Goal: Find specific page/section: Find specific page/section

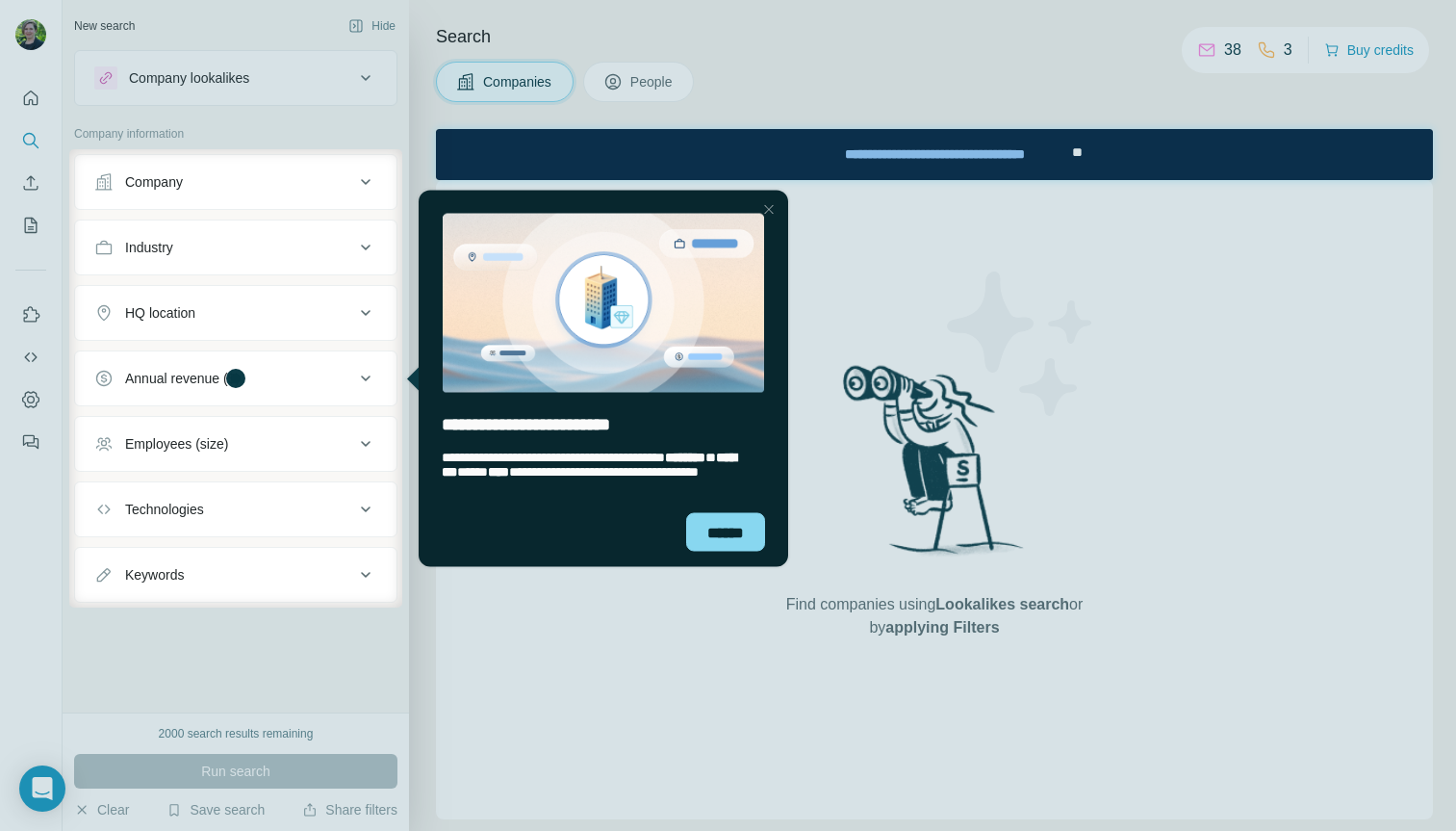
click at [361, 181] on icon at bounding box center [365, 181] width 23 height 23
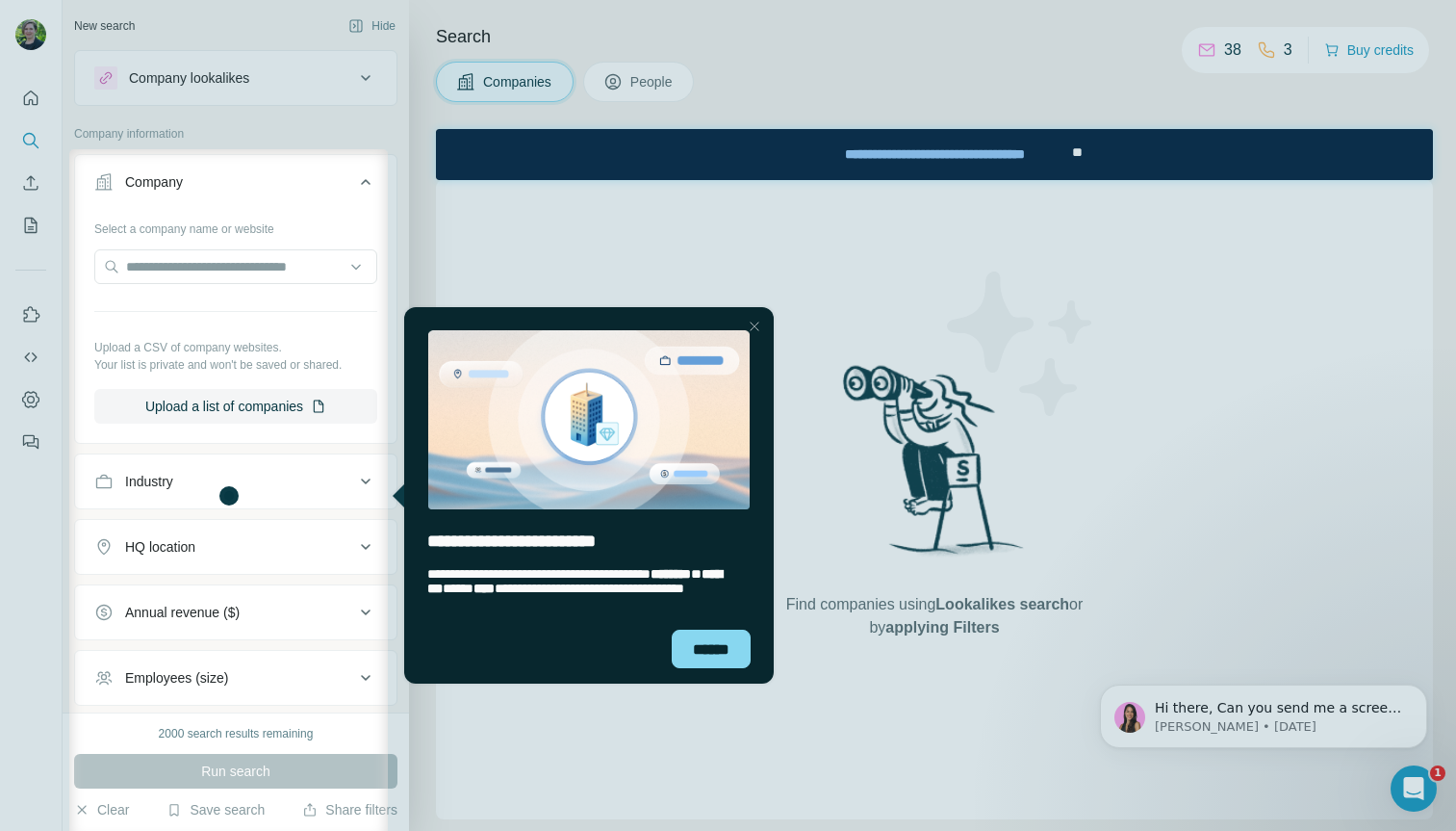
click at [752, 327] on div "Close Step" at bounding box center [754, 326] width 23 height 23
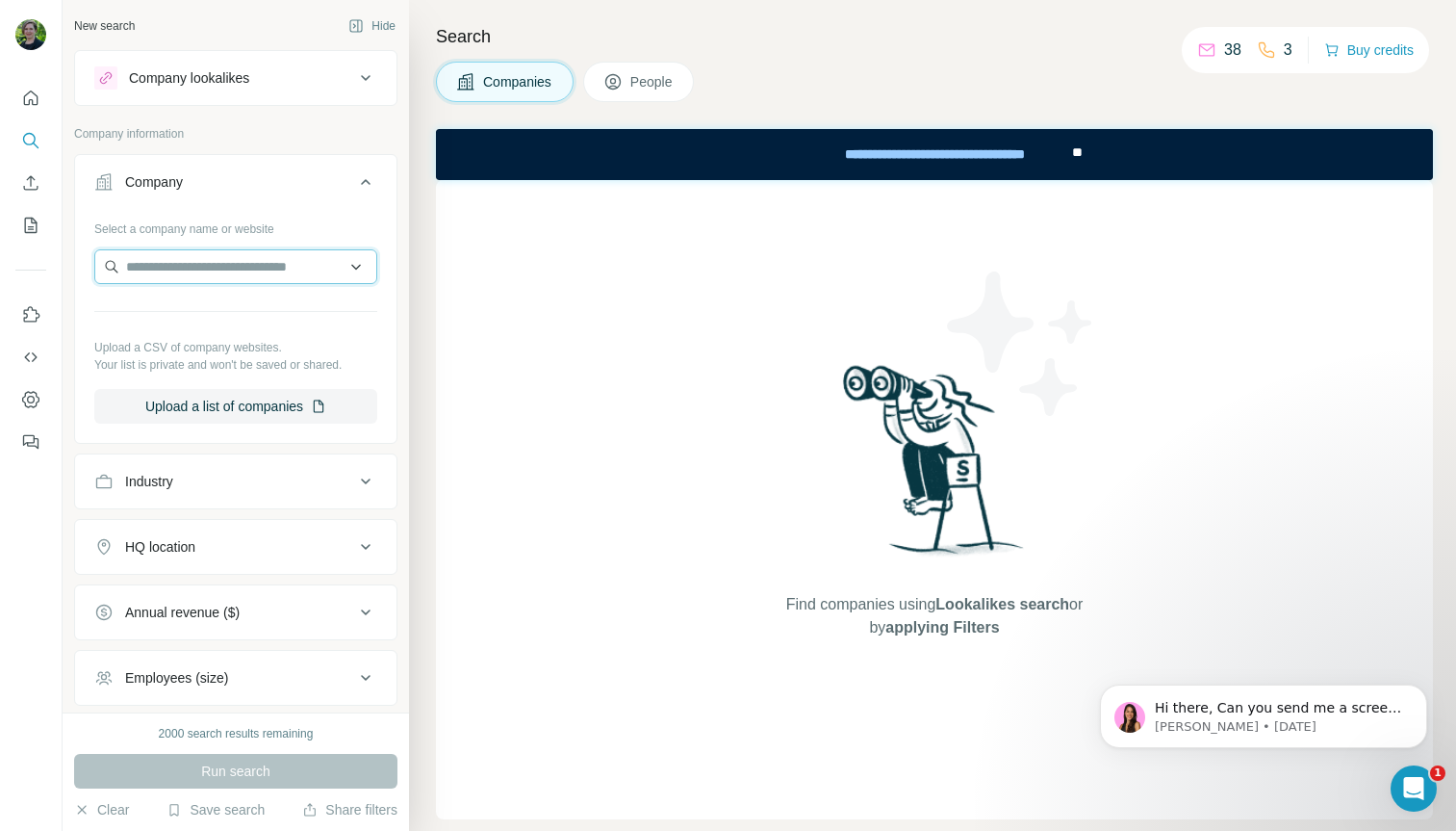
click at [180, 264] on input "text" at bounding box center [236, 266] width 283 height 35
type input "*"
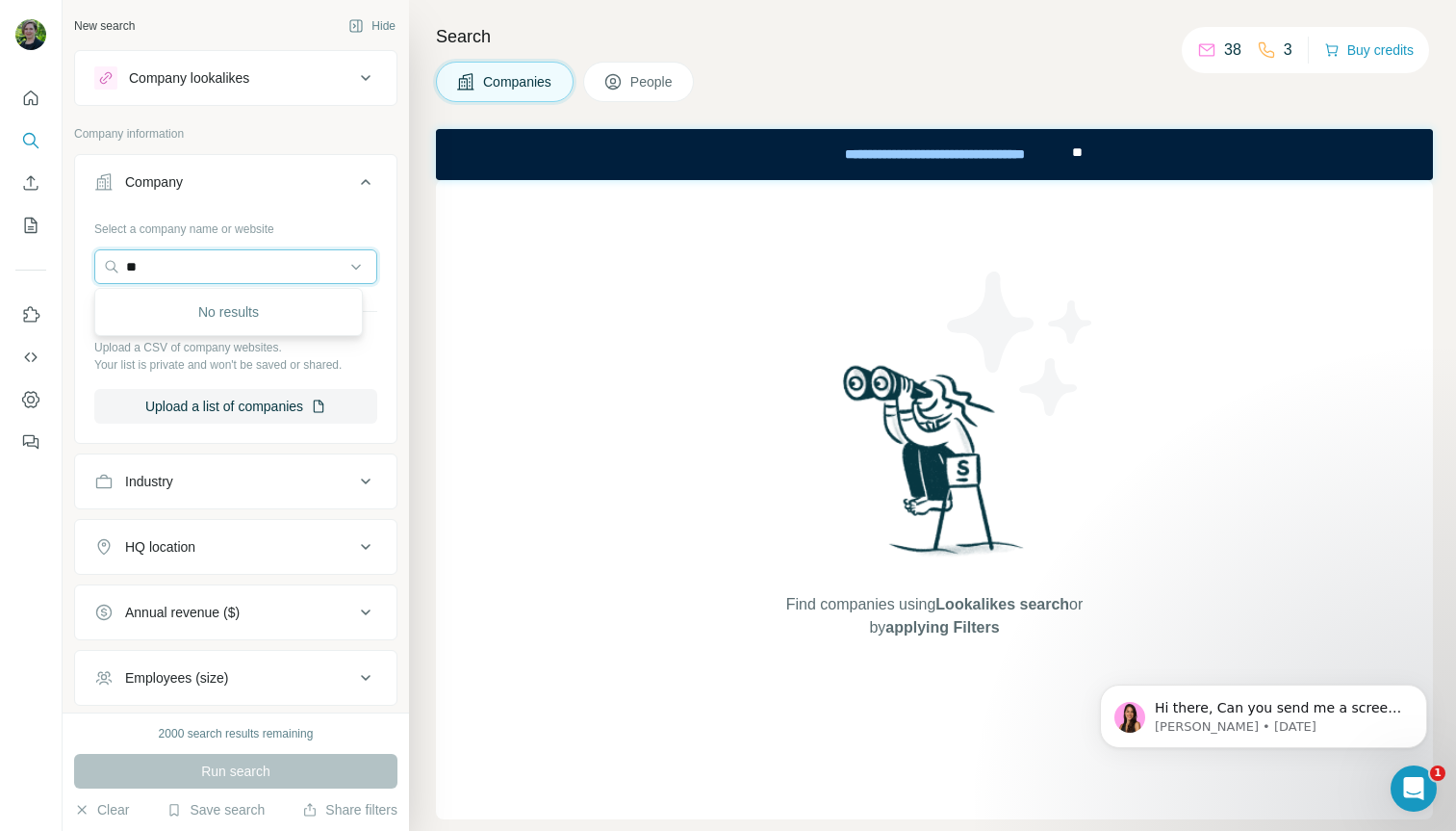
type input "*"
